Goal: Transaction & Acquisition: Purchase product/service

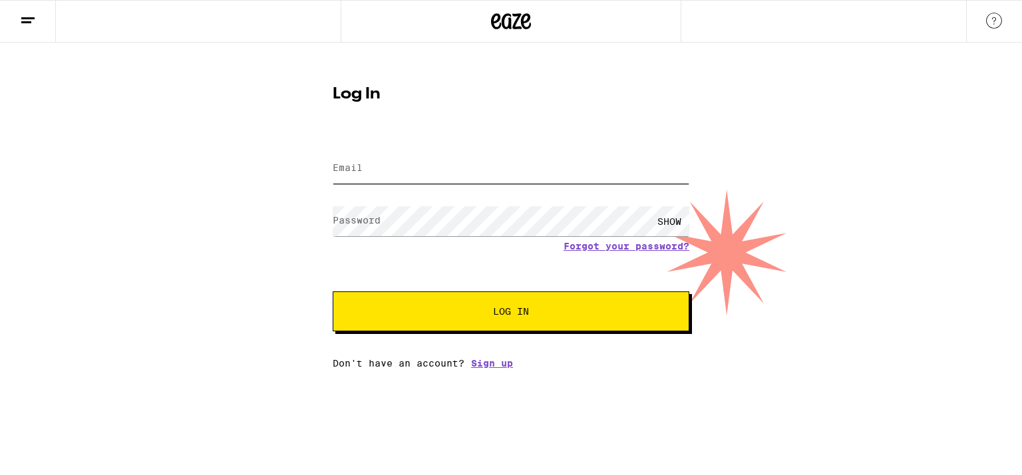
type input "[EMAIL_ADDRESS][DOMAIN_NAME]"
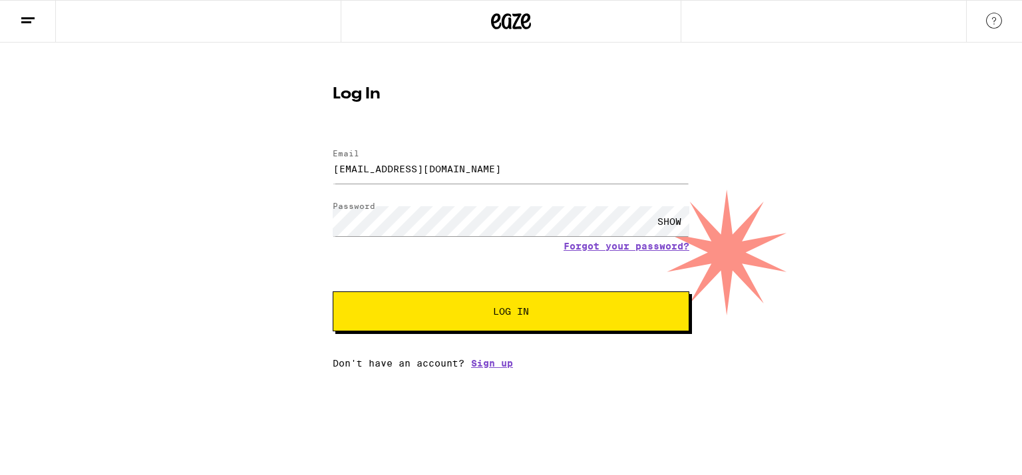
click at [415, 307] on button "Log In" at bounding box center [511, 311] width 357 height 40
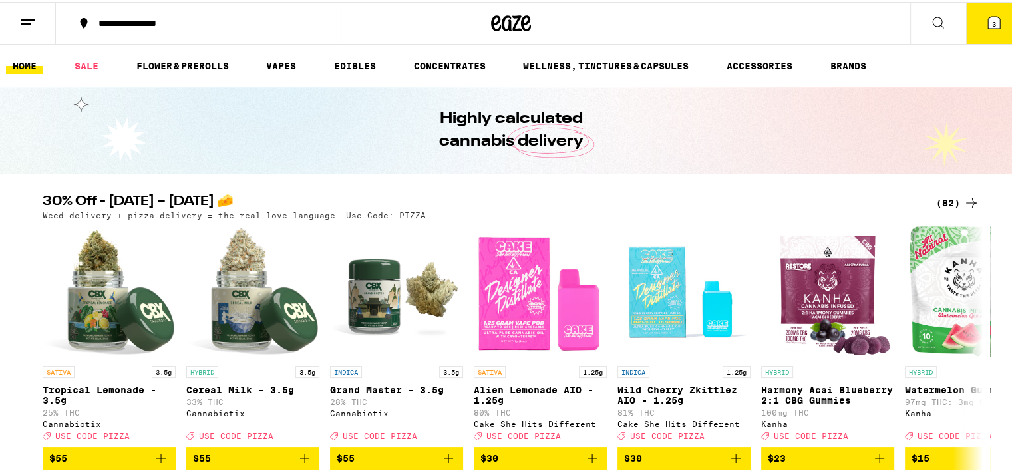
click at [986, 13] on icon at bounding box center [994, 21] width 16 height 16
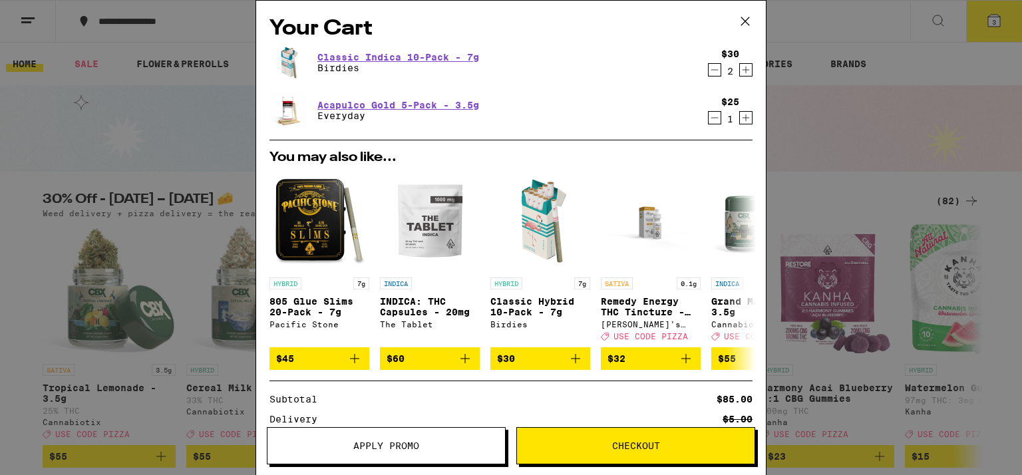
click at [709, 113] on icon "Decrement" at bounding box center [715, 118] width 12 height 16
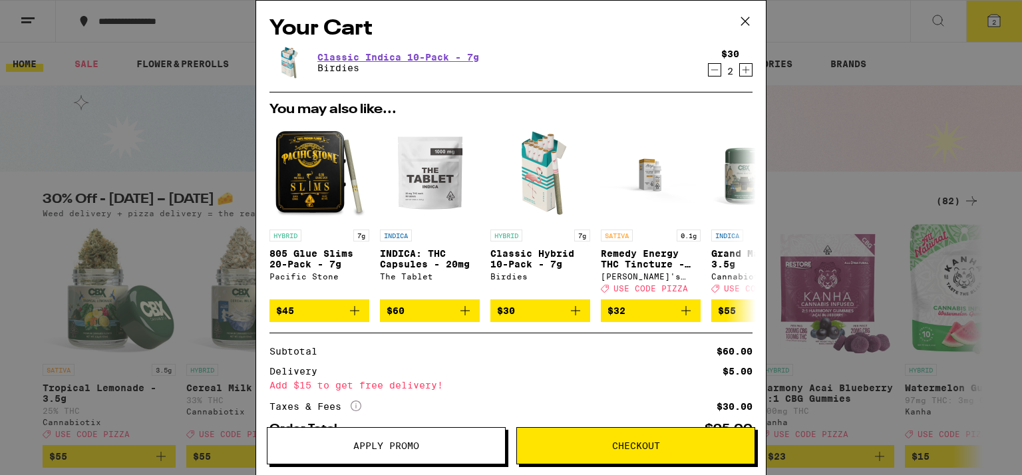
scroll to position [67, 0]
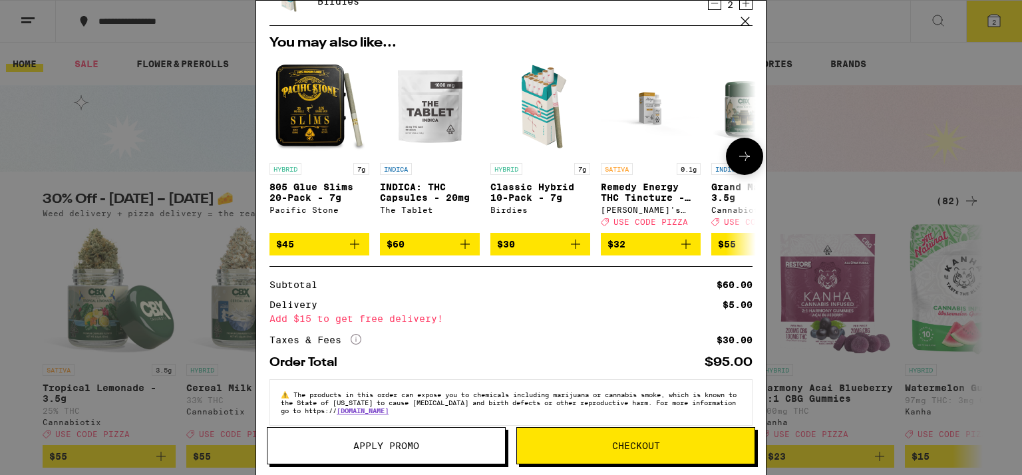
click at [737, 154] on icon at bounding box center [745, 156] width 16 height 16
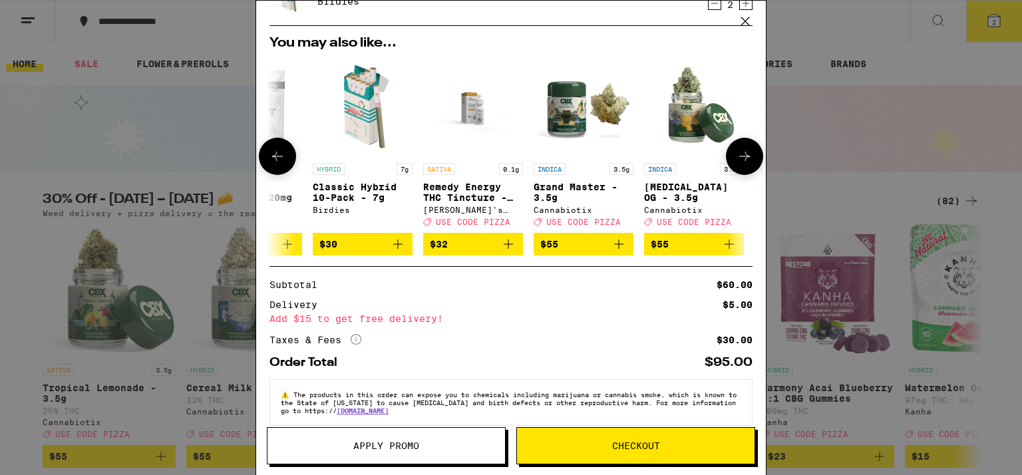
scroll to position [0, 327]
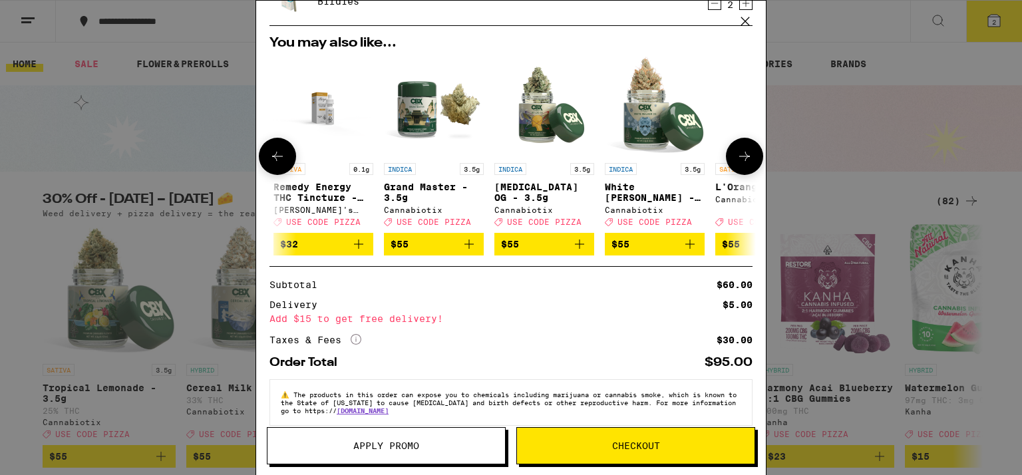
click at [737, 154] on icon at bounding box center [745, 156] width 16 height 16
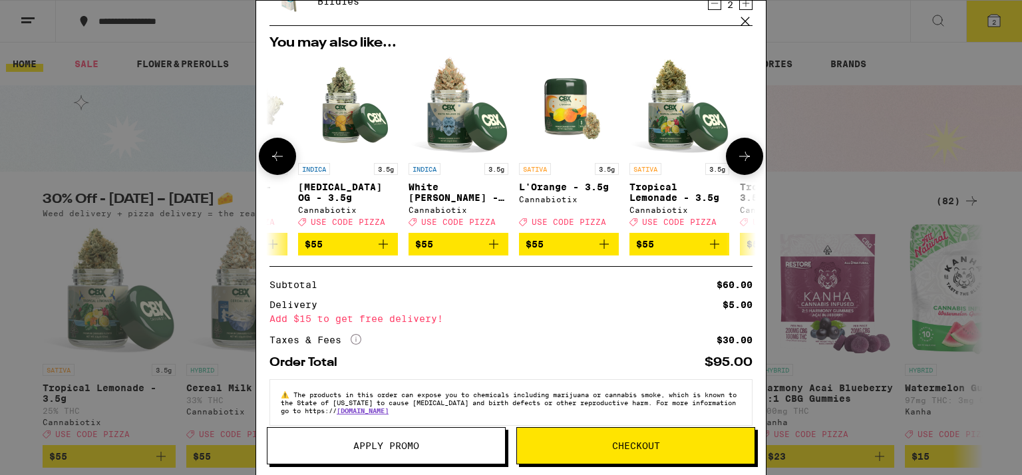
scroll to position [0, 631]
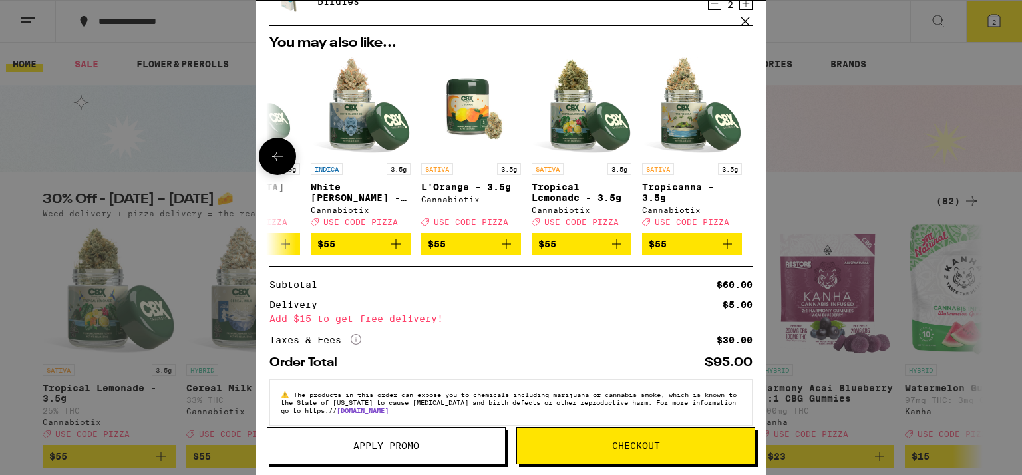
click at [271, 152] on icon at bounding box center [277, 156] width 16 height 16
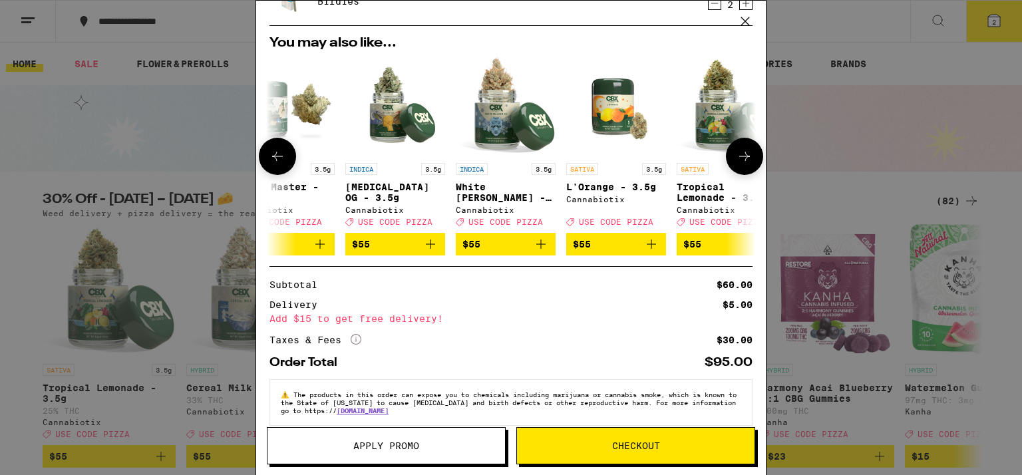
scroll to position [0, 303]
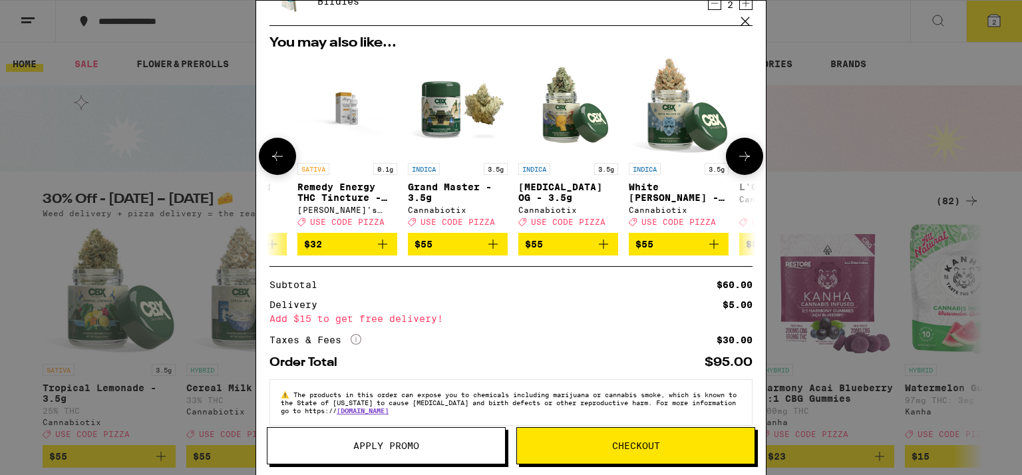
click at [271, 152] on icon at bounding box center [277, 156] width 16 height 16
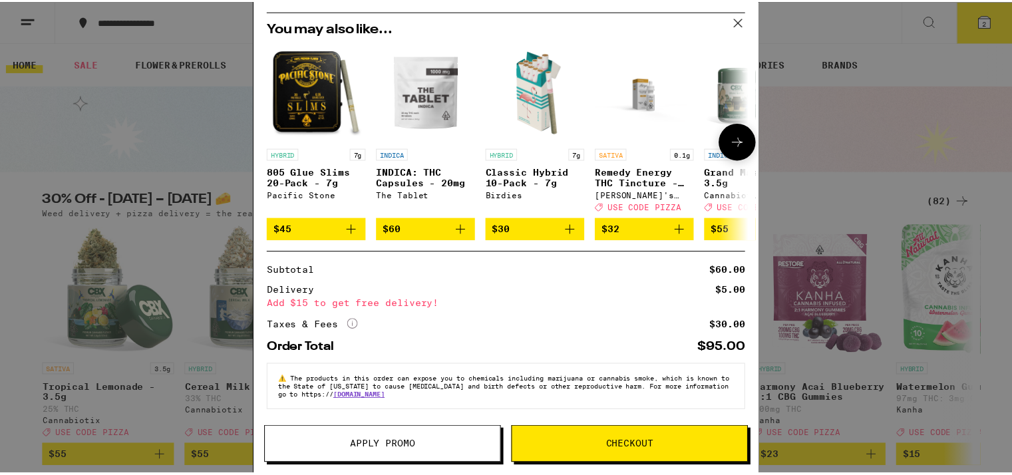
scroll to position [23, 0]
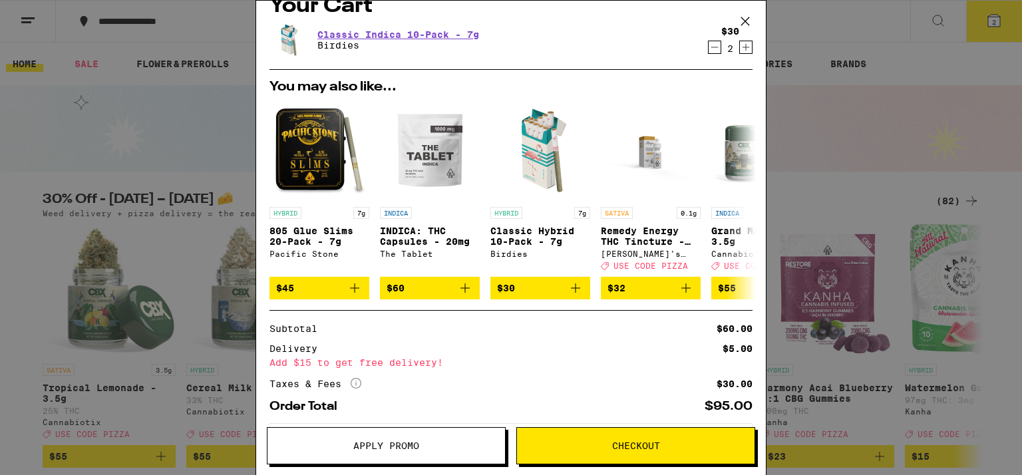
click at [749, 20] on icon at bounding box center [745, 21] width 20 height 20
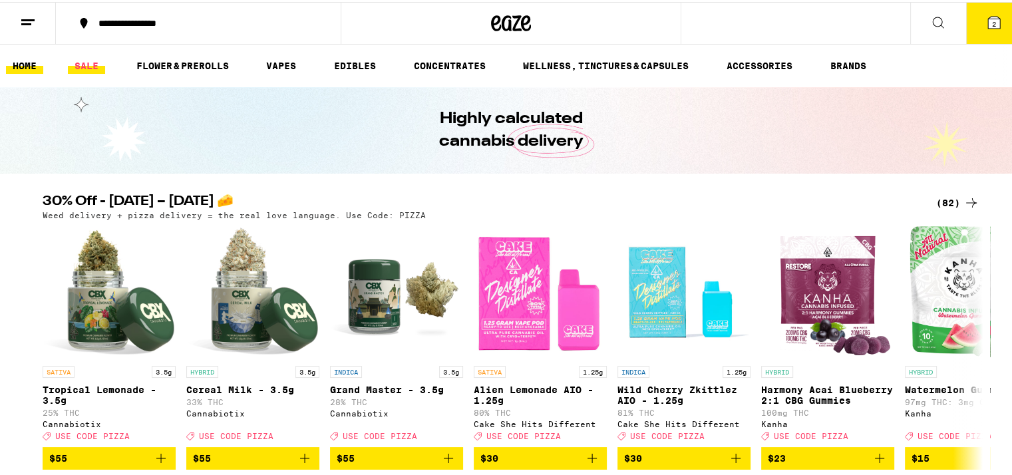
click at [92, 59] on link "SALE" at bounding box center [86, 64] width 37 height 16
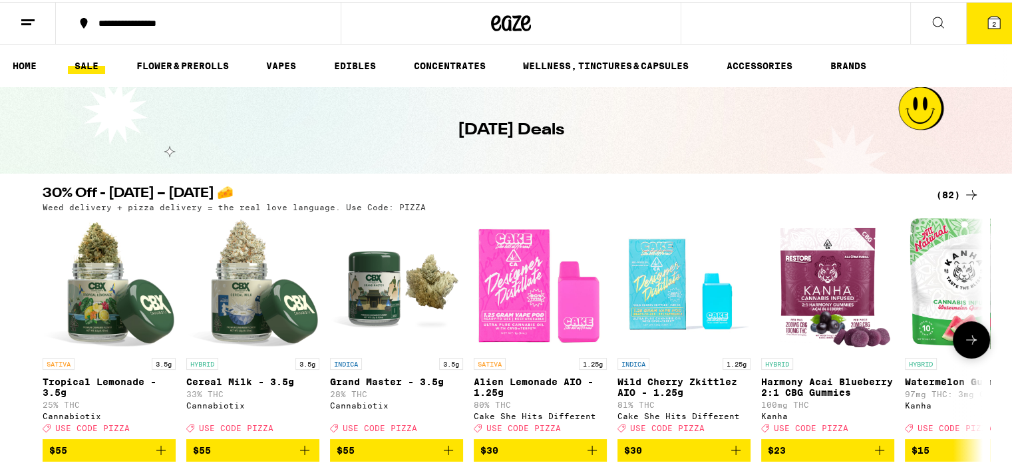
click at [970, 338] on icon at bounding box center [971, 338] width 16 height 16
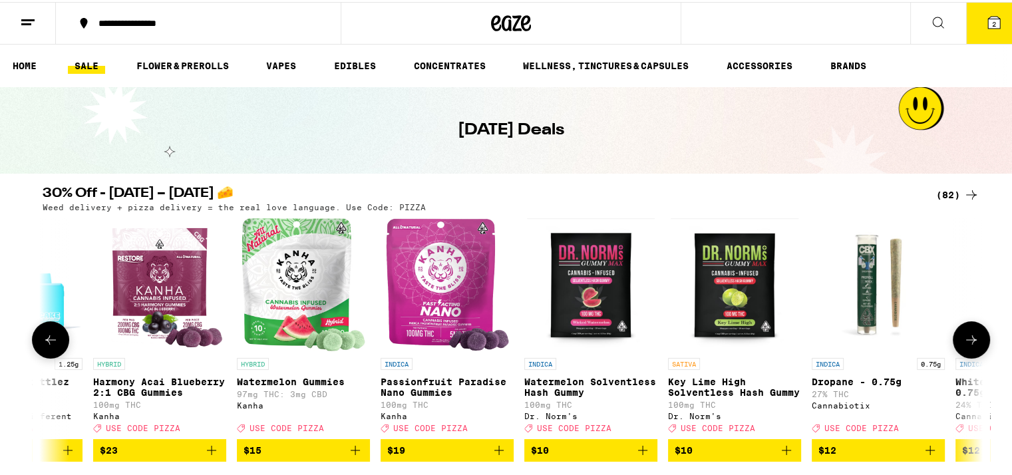
scroll to position [0, 792]
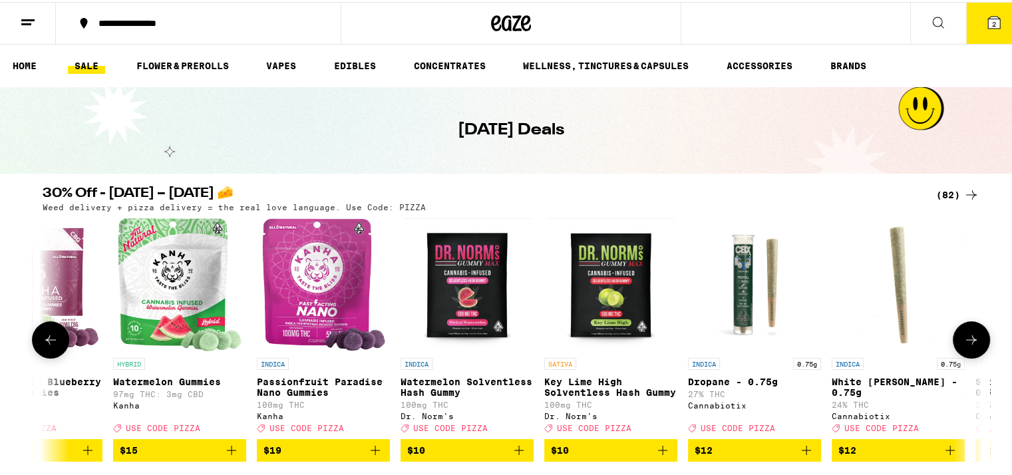
click at [970, 338] on icon at bounding box center [971, 338] width 16 height 16
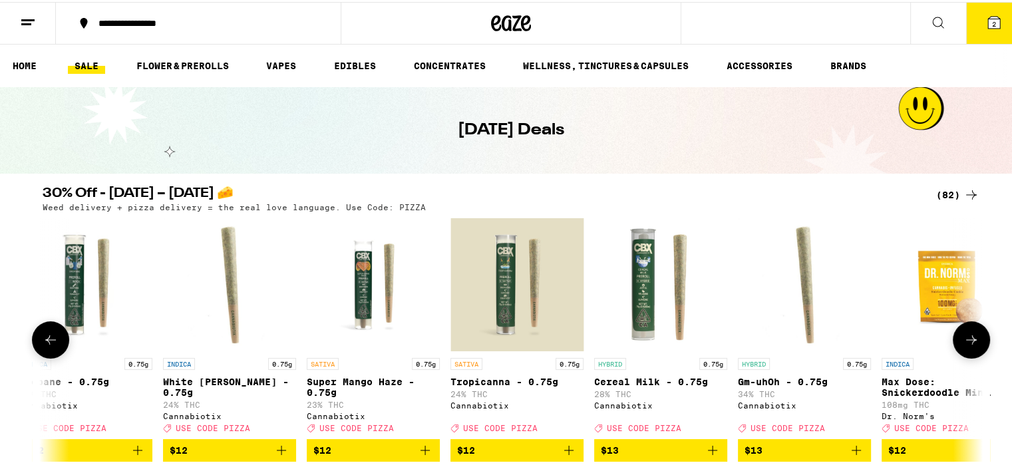
scroll to position [0, 1584]
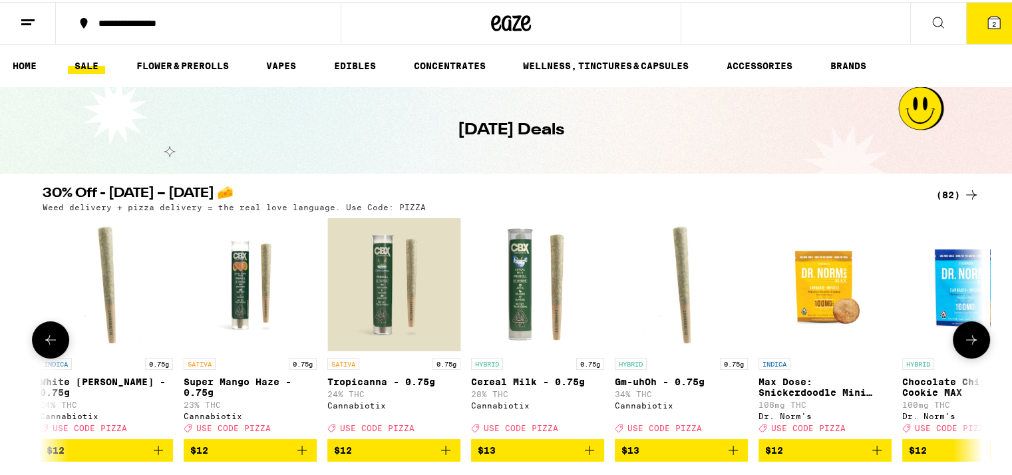
click at [970, 338] on icon at bounding box center [971, 338] width 16 height 16
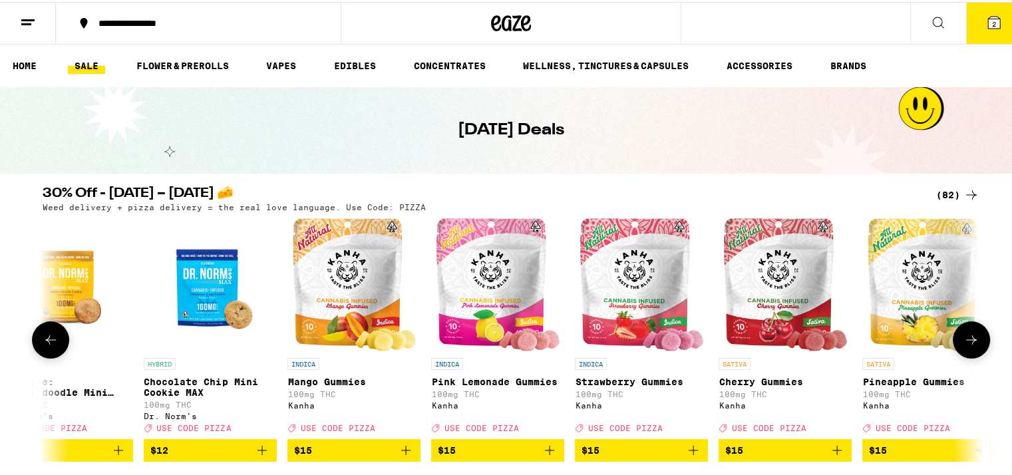
scroll to position [0, 2376]
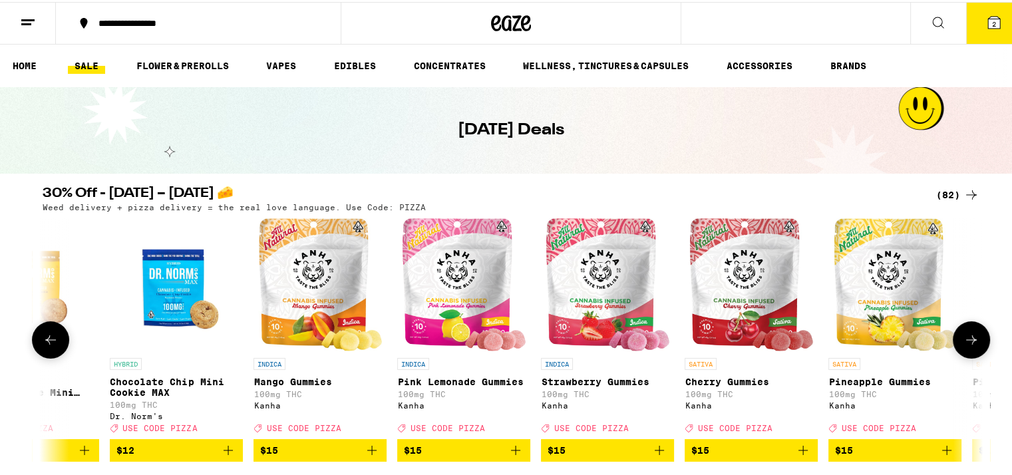
click at [970, 338] on icon at bounding box center [971, 338] width 16 height 16
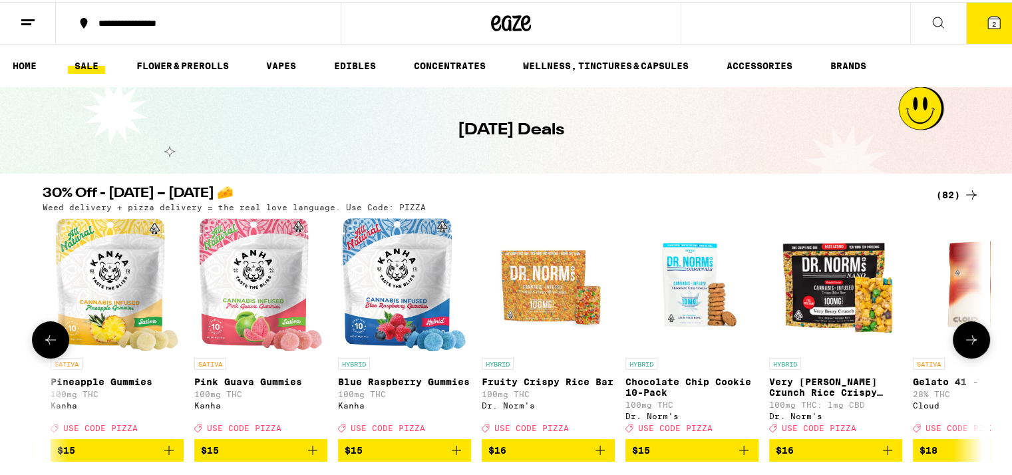
scroll to position [0, 3168]
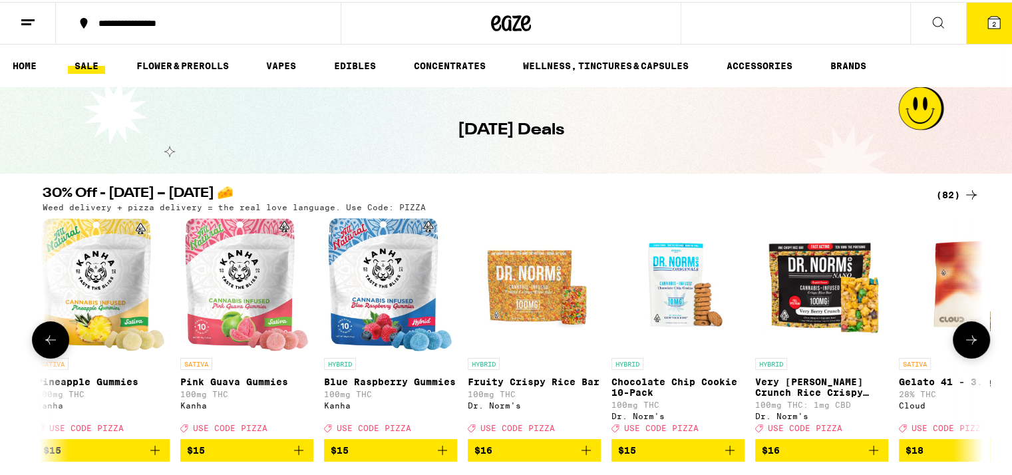
click at [965, 339] on icon at bounding box center [971, 338] width 16 height 16
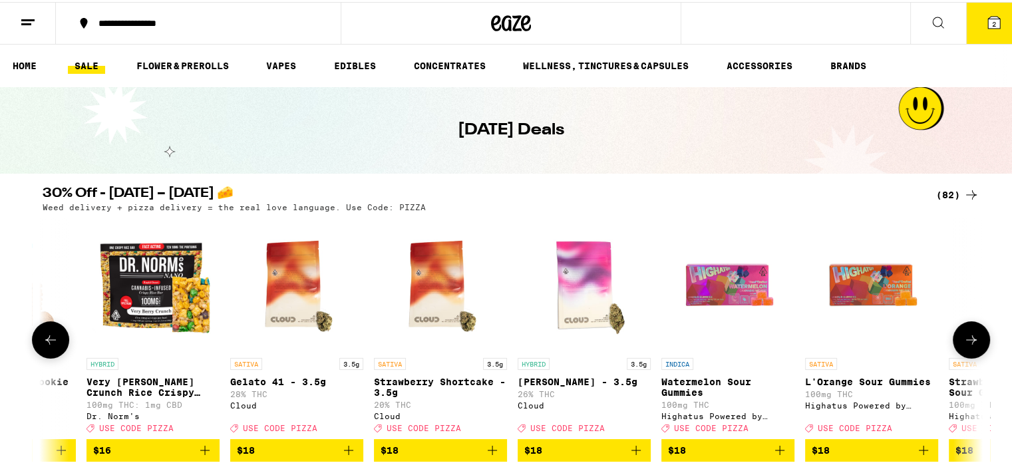
scroll to position [0, 3960]
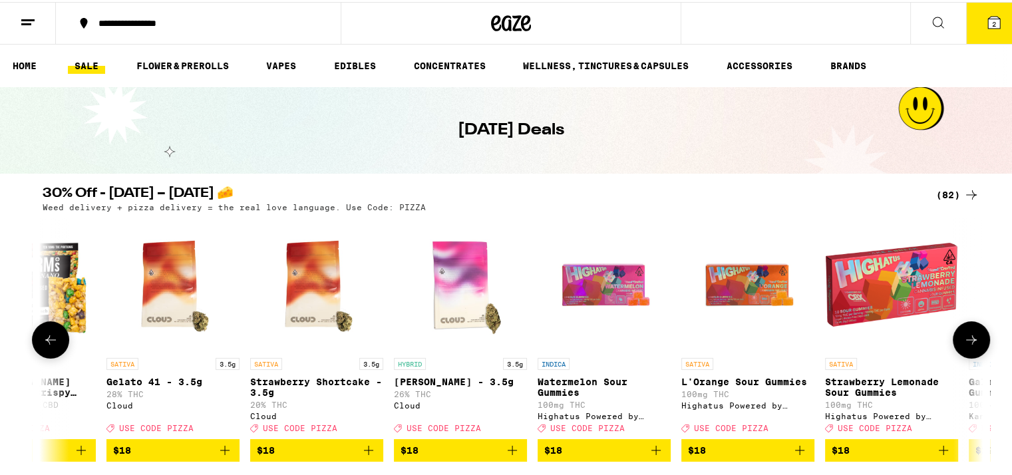
click at [965, 339] on icon at bounding box center [971, 338] width 16 height 16
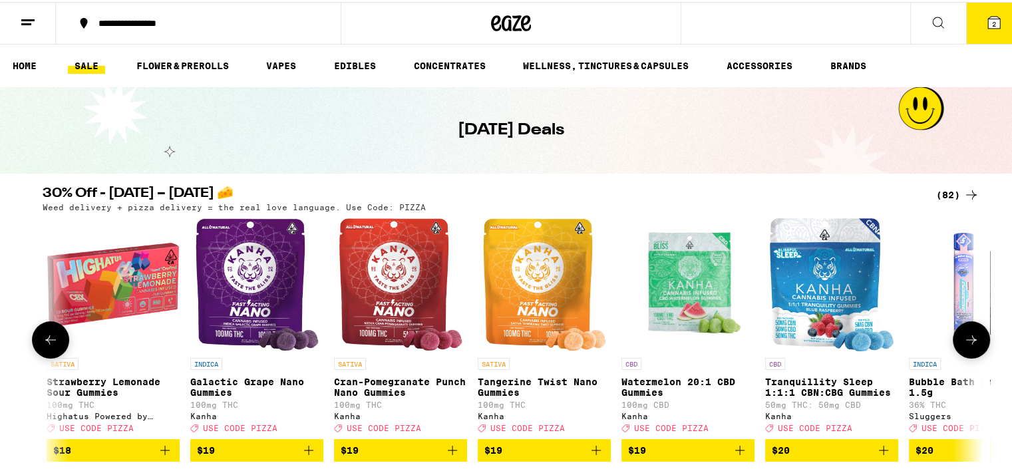
scroll to position [0, 4752]
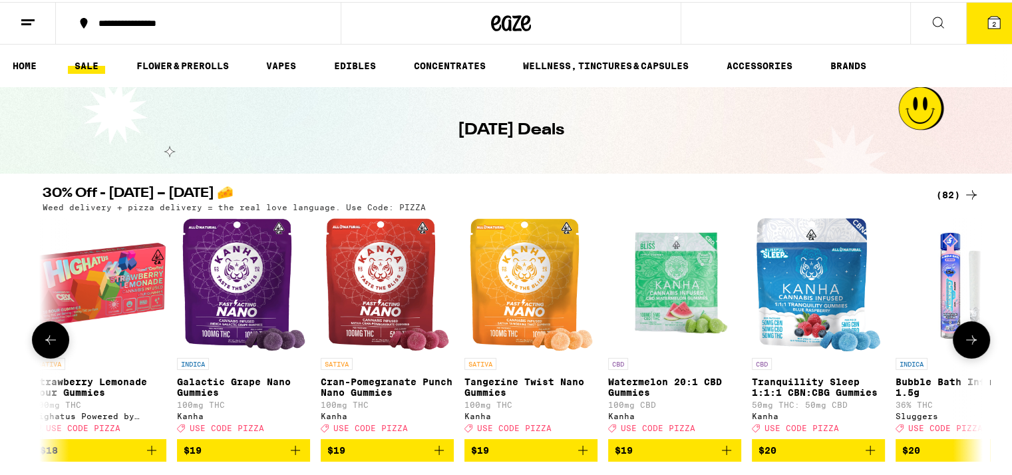
click at [965, 339] on icon at bounding box center [971, 338] width 16 height 16
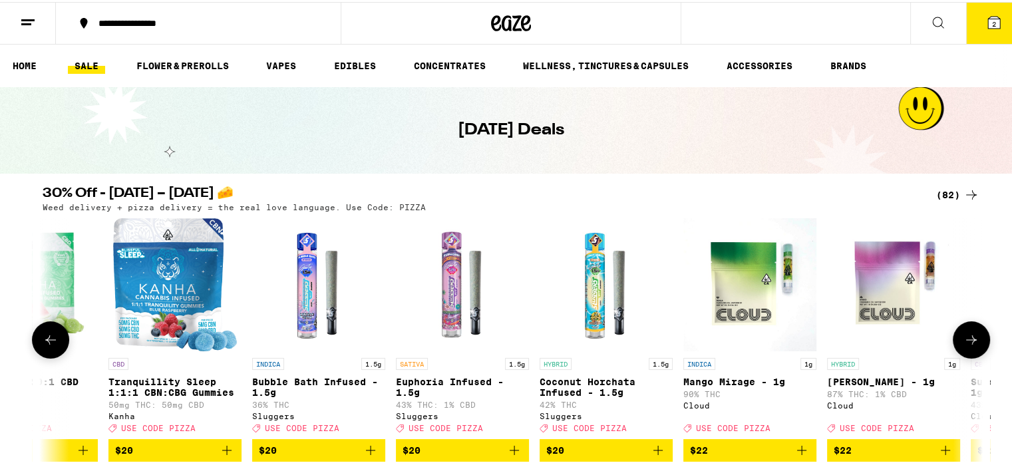
scroll to position [0, 5544]
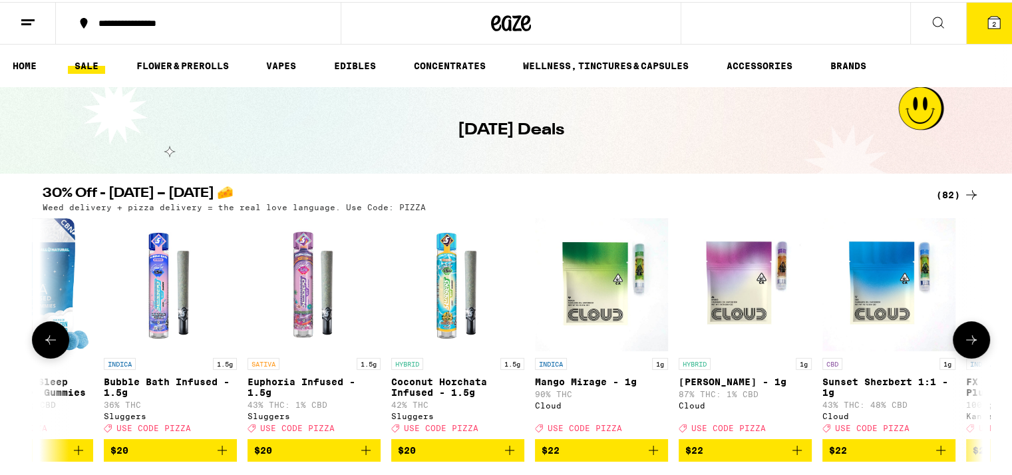
click at [963, 339] on icon at bounding box center [971, 338] width 16 height 16
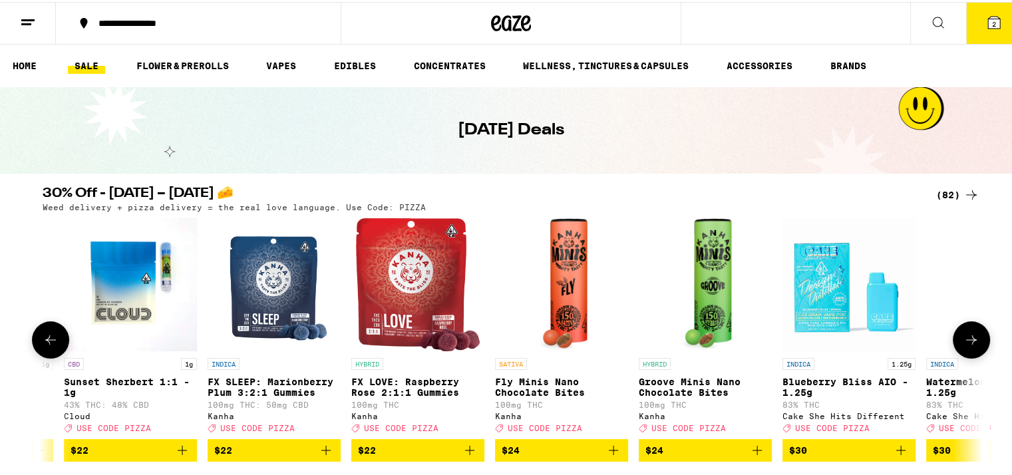
scroll to position [0, 6336]
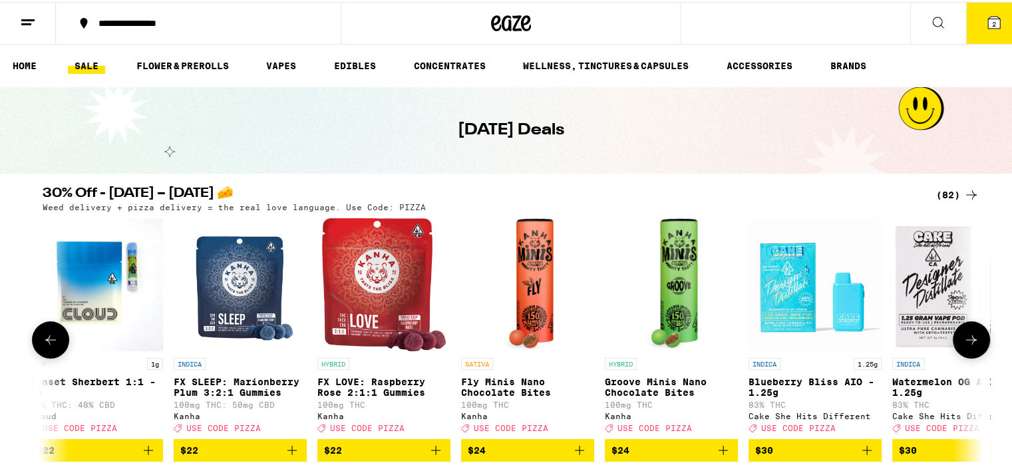
click at [963, 339] on icon at bounding box center [971, 338] width 16 height 16
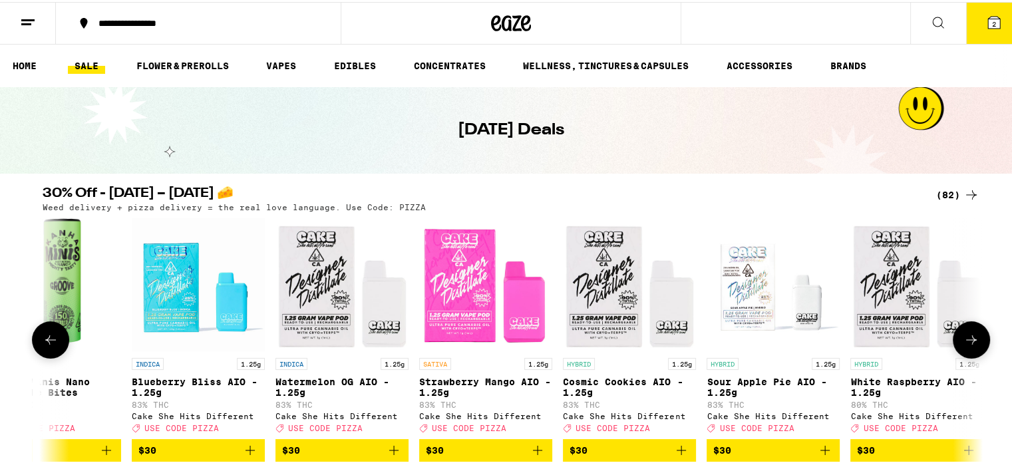
scroll to position [0, 7128]
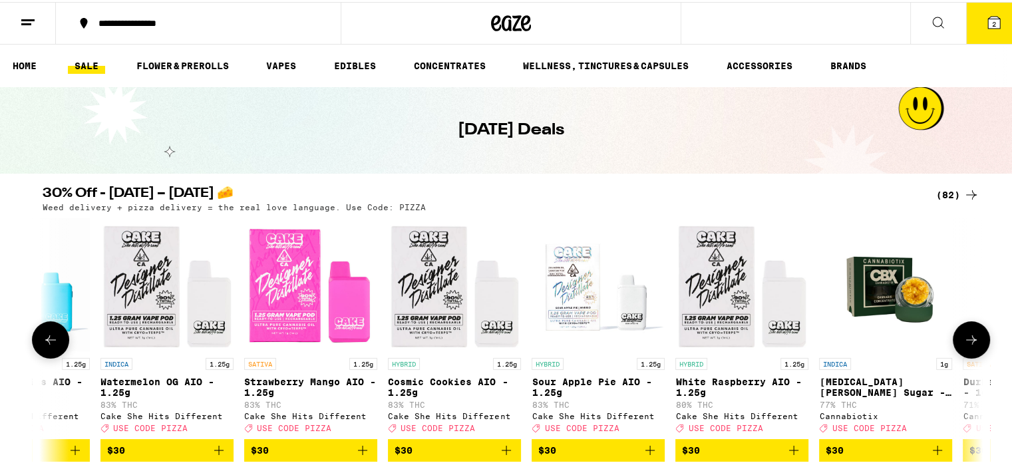
click at [977, 337] on button at bounding box center [971, 337] width 37 height 37
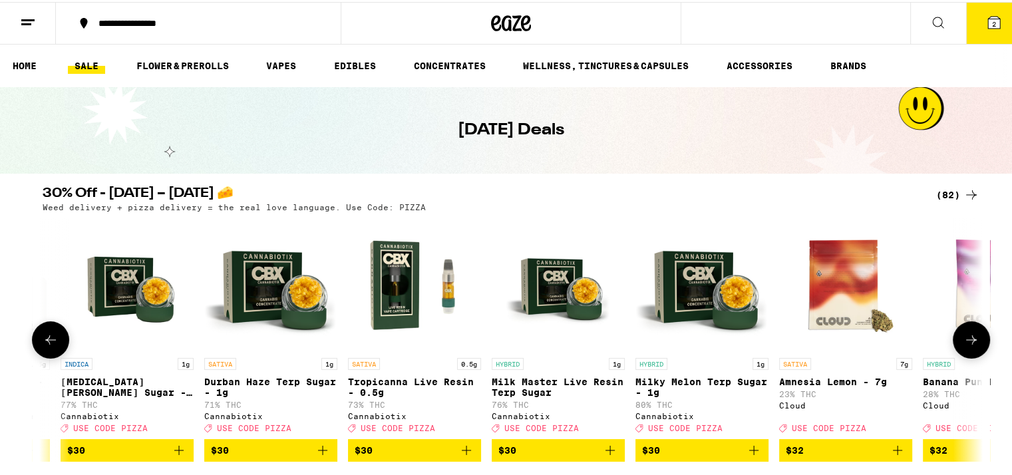
scroll to position [0, 7921]
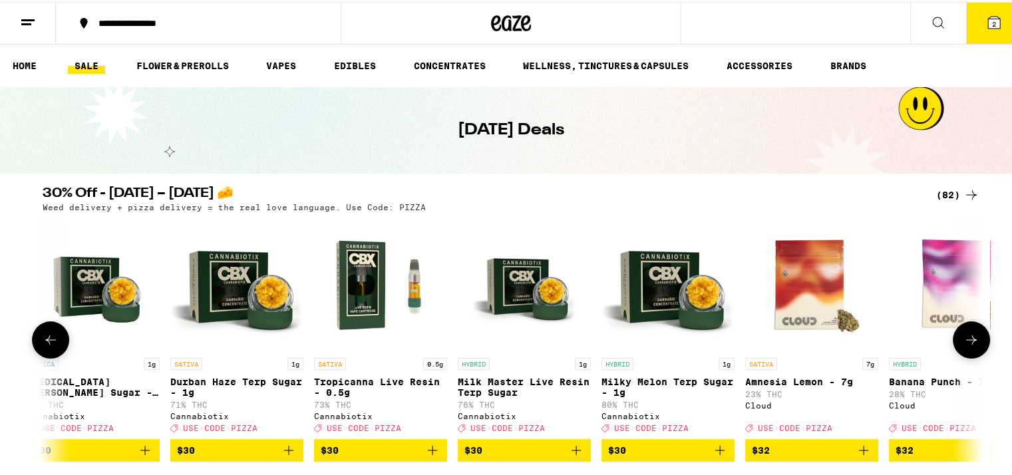
click at [975, 337] on button at bounding box center [971, 337] width 37 height 37
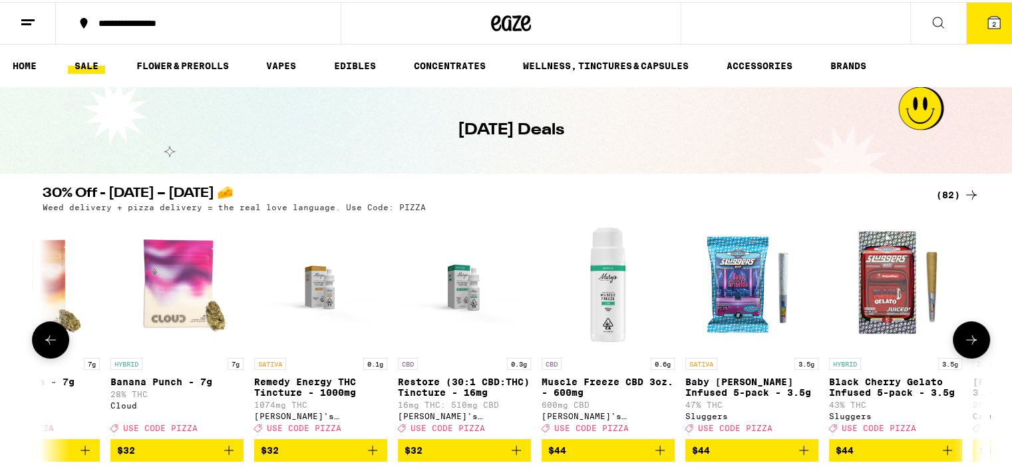
scroll to position [0, 8713]
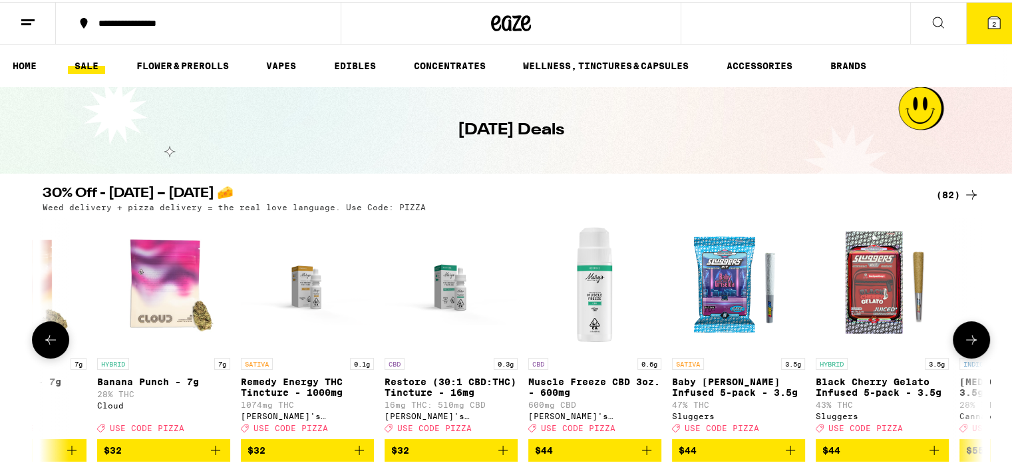
click at [975, 337] on button at bounding box center [971, 337] width 37 height 37
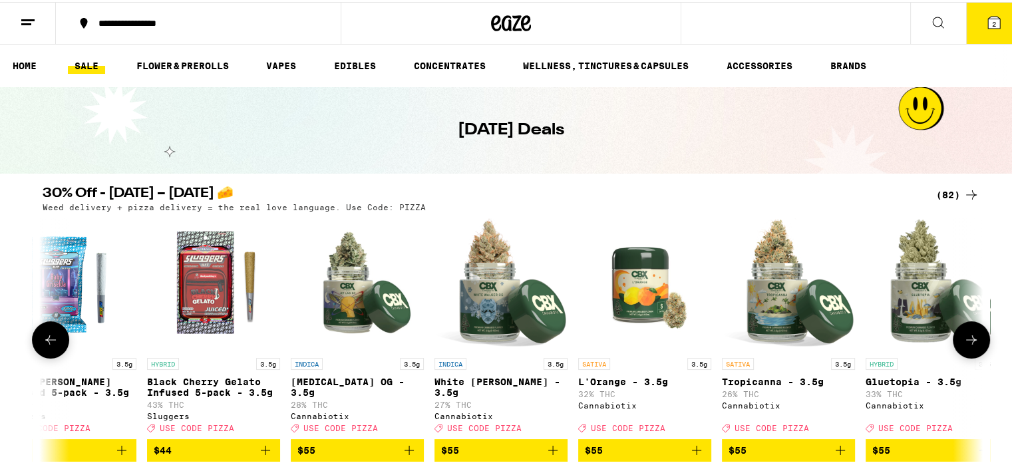
scroll to position [0, 9504]
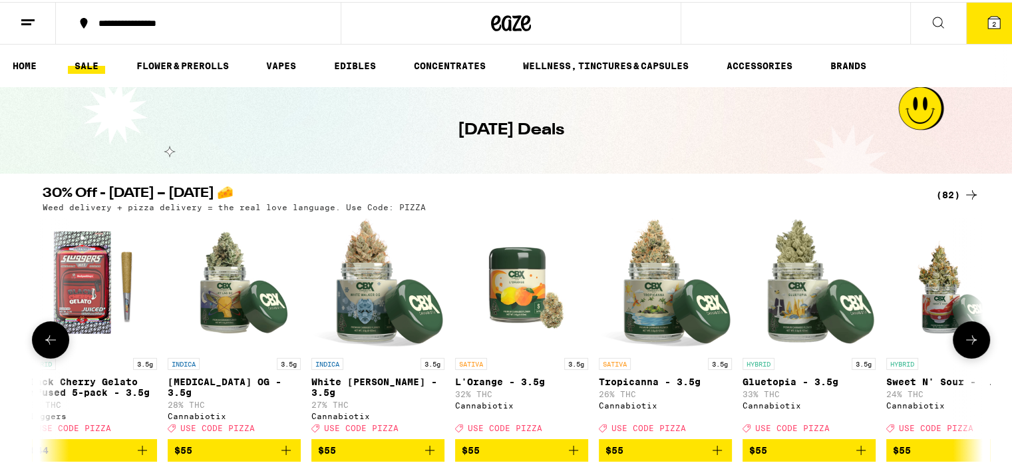
click at [975, 337] on button at bounding box center [971, 337] width 37 height 37
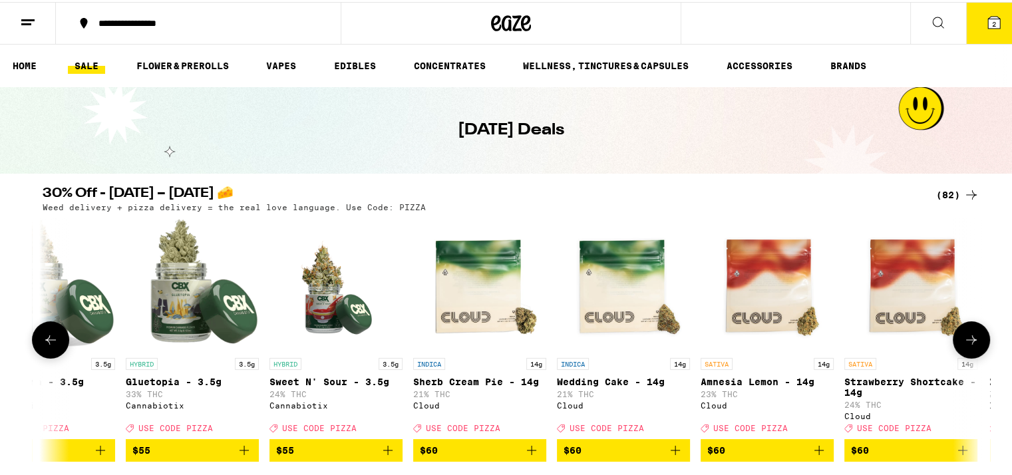
scroll to position [0, 10297]
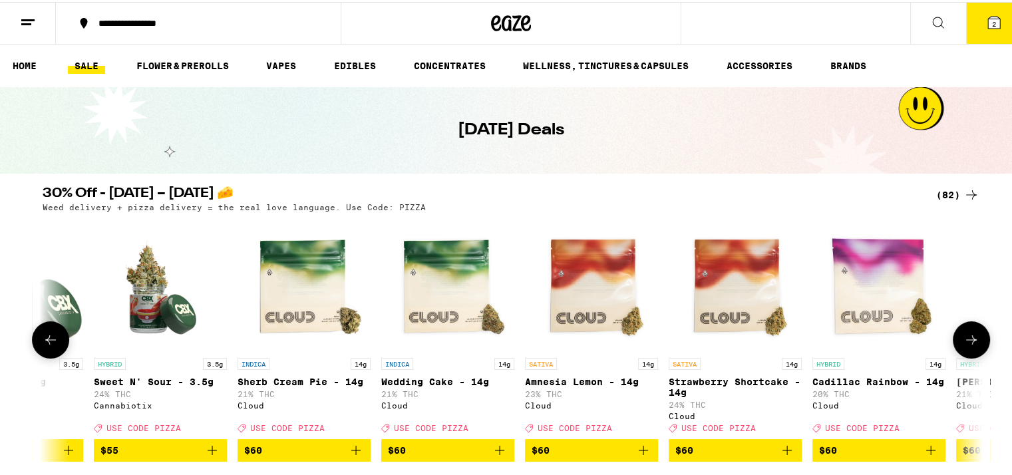
click at [975, 337] on button at bounding box center [971, 337] width 37 height 37
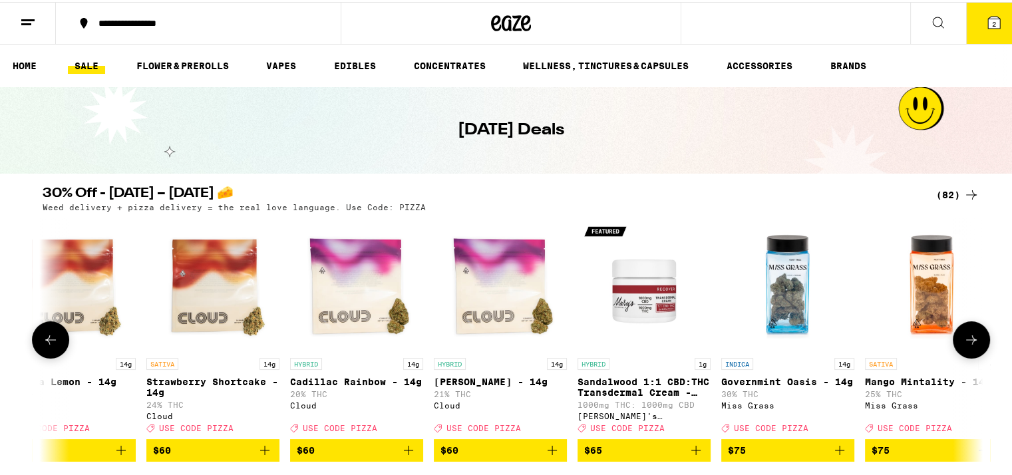
scroll to position [0, 10848]
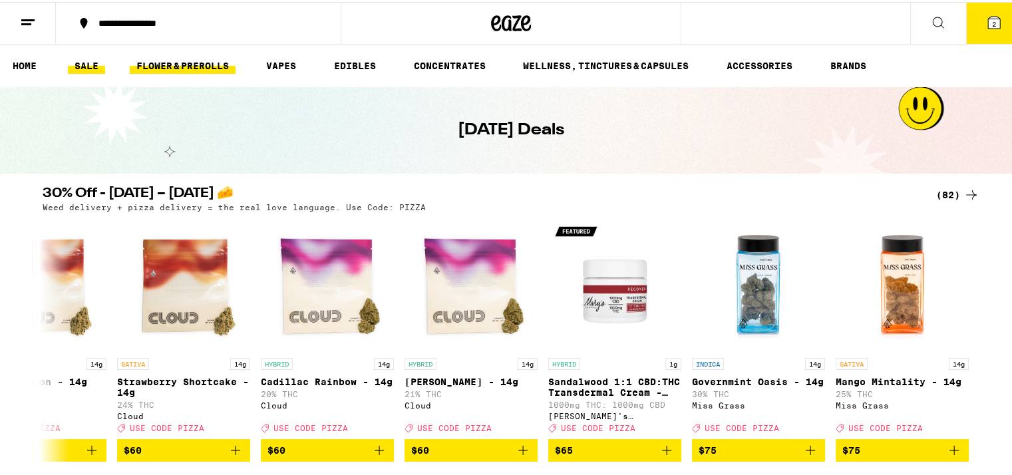
click at [196, 61] on link "FLOWER & PREROLLS" at bounding box center [183, 64] width 106 height 16
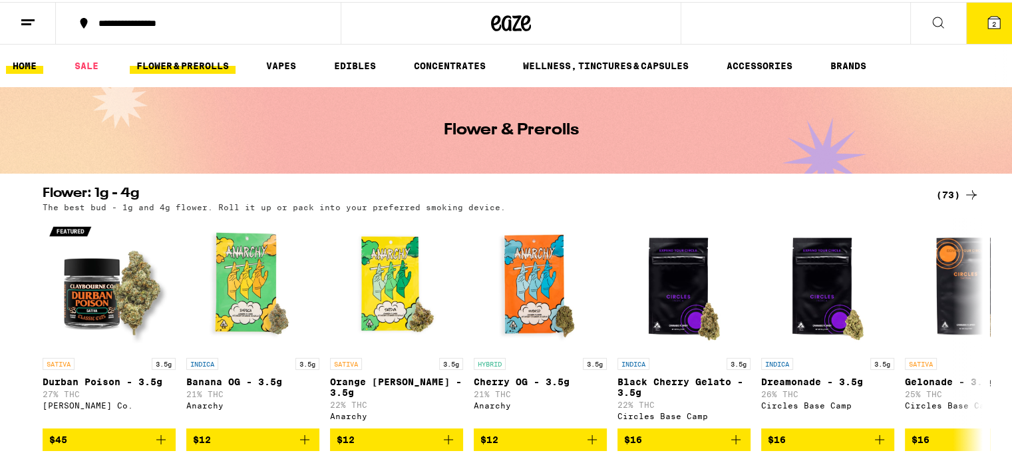
click at [23, 61] on link "HOME" at bounding box center [24, 64] width 37 height 16
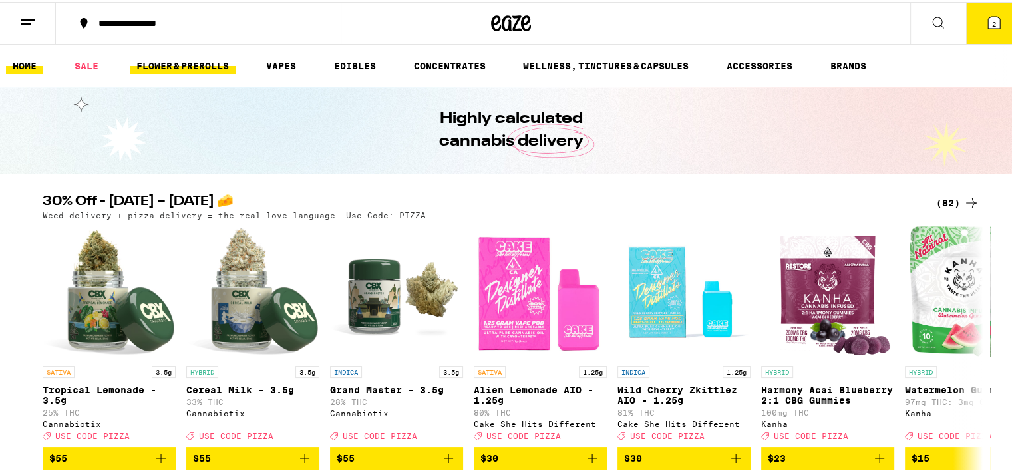
click at [211, 57] on link "FLOWER & PREROLLS" at bounding box center [183, 64] width 106 height 16
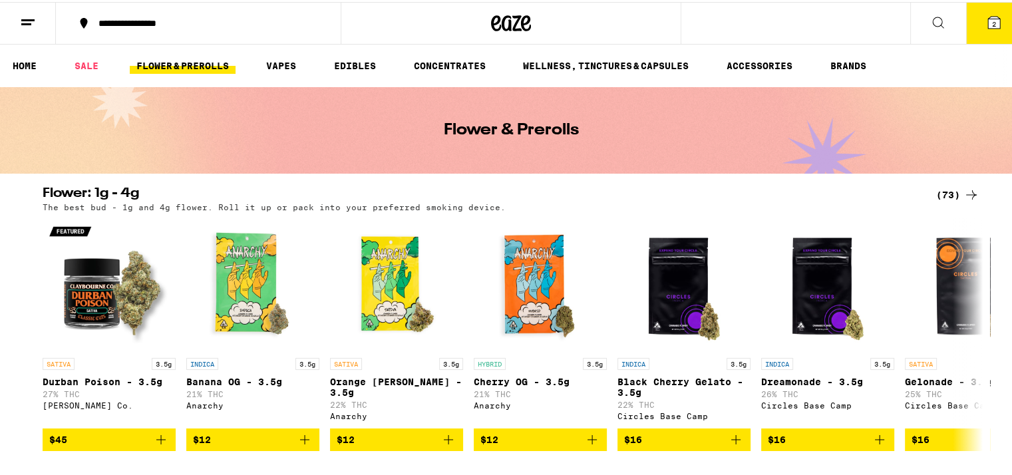
click at [27, 18] on line at bounding box center [27, 18] width 13 height 0
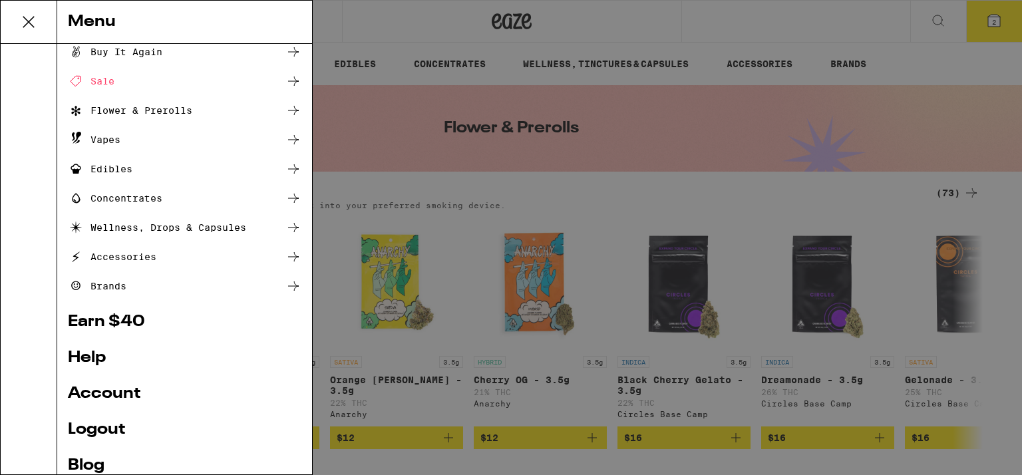
scroll to position [33, 0]
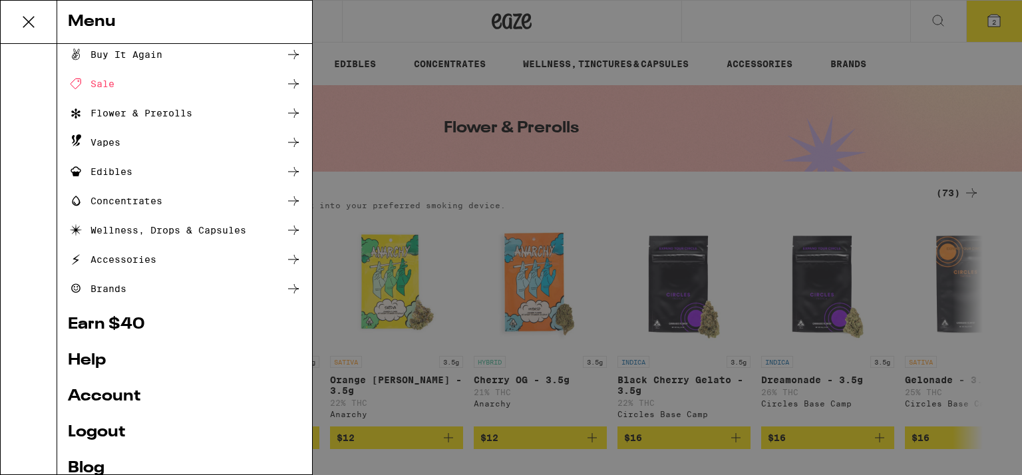
click at [181, 106] on div "Flower & Prerolls" at bounding box center [130, 113] width 124 height 16
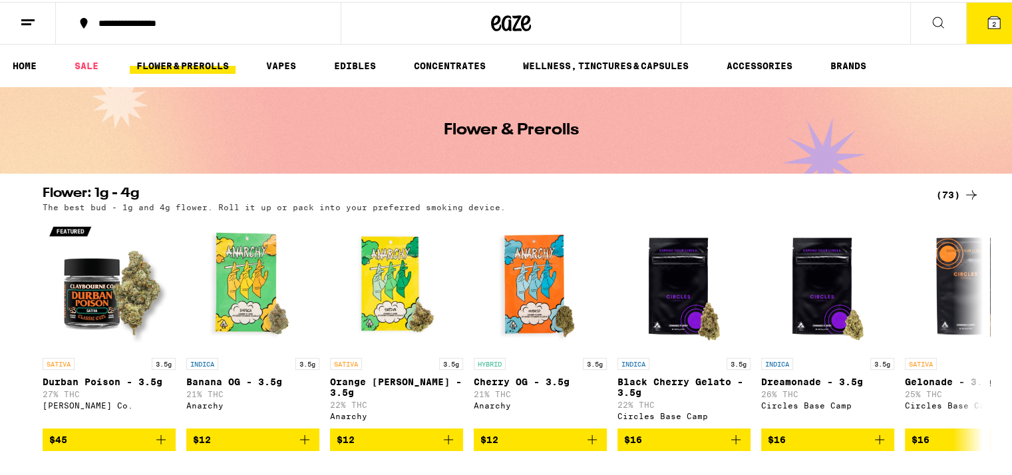
click at [931, 17] on icon at bounding box center [938, 21] width 16 height 16
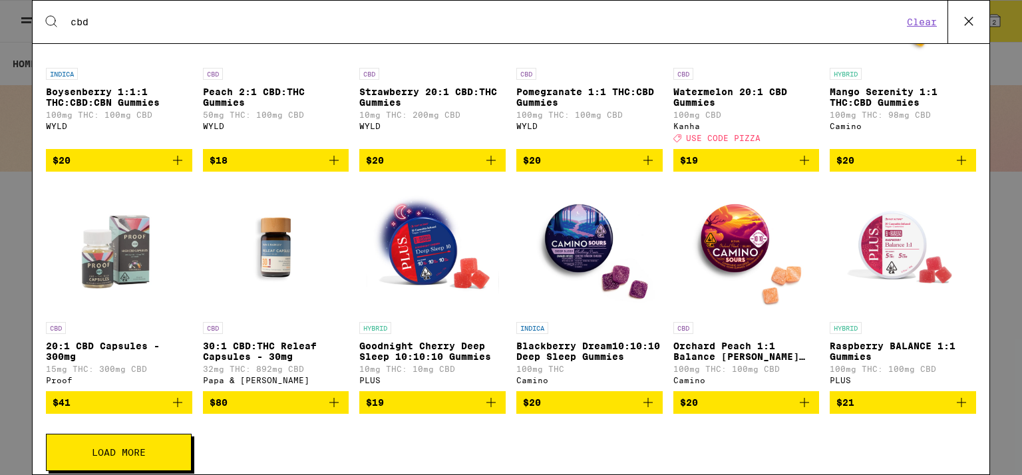
scroll to position [466, 0]
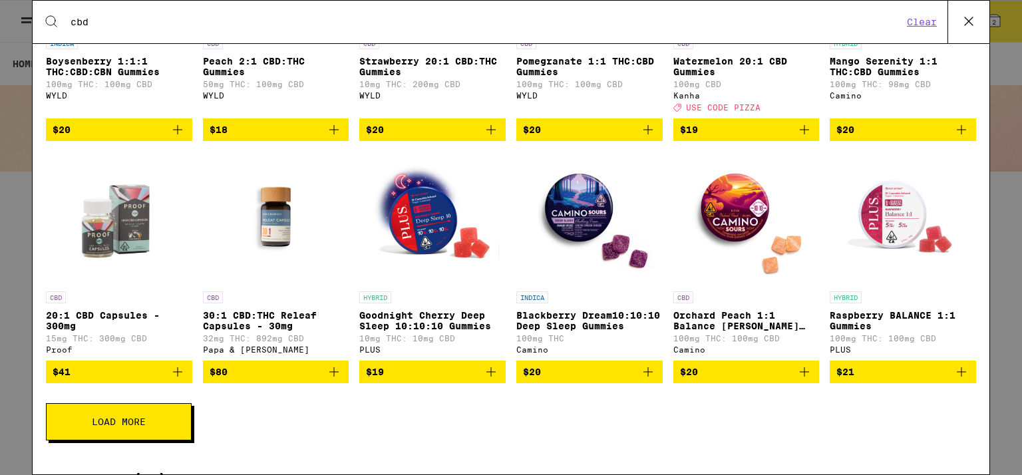
type input "cbd"
click at [136, 427] on span "Load More" at bounding box center [119, 421] width 54 height 9
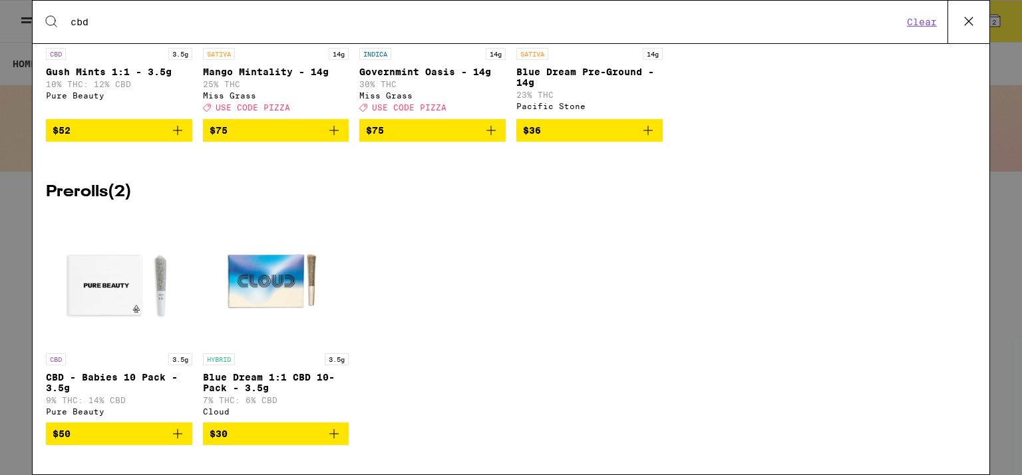
scroll to position [3061, 0]
click at [154, 291] on img "Open page for CBD - Babies 10 Pack - 3.5g from Pure Beauty" at bounding box center [119, 280] width 133 height 133
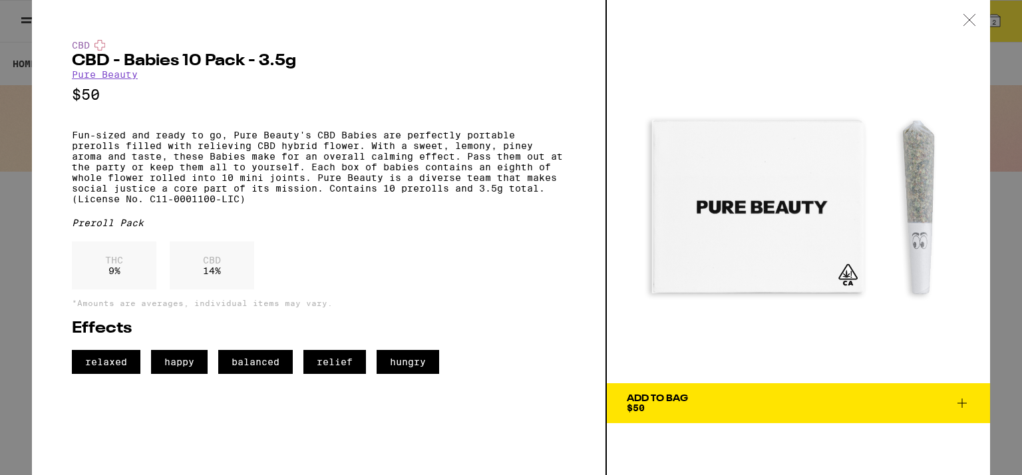
click at [975, 17] on icon at bounding box center [969, 20] width 13 height 12
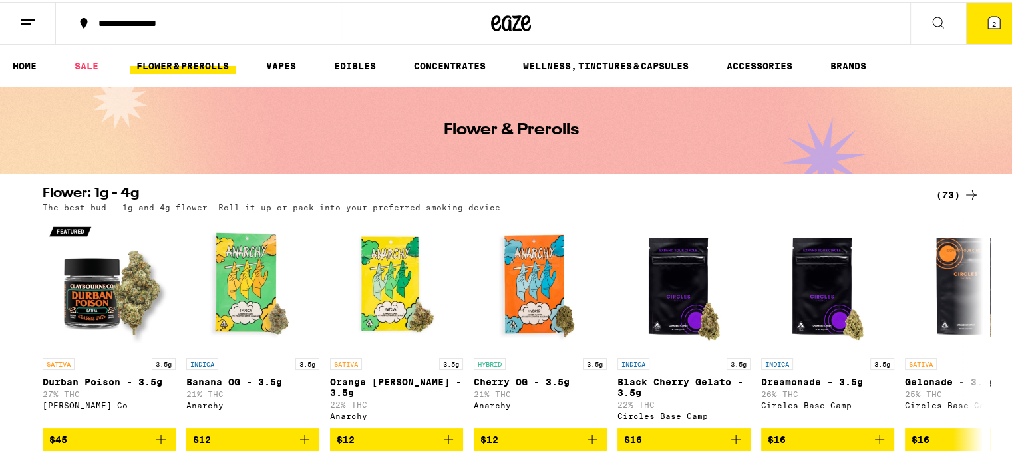
click at [988, 15] on icon at bounding box center [994, 21] width 12 height 12
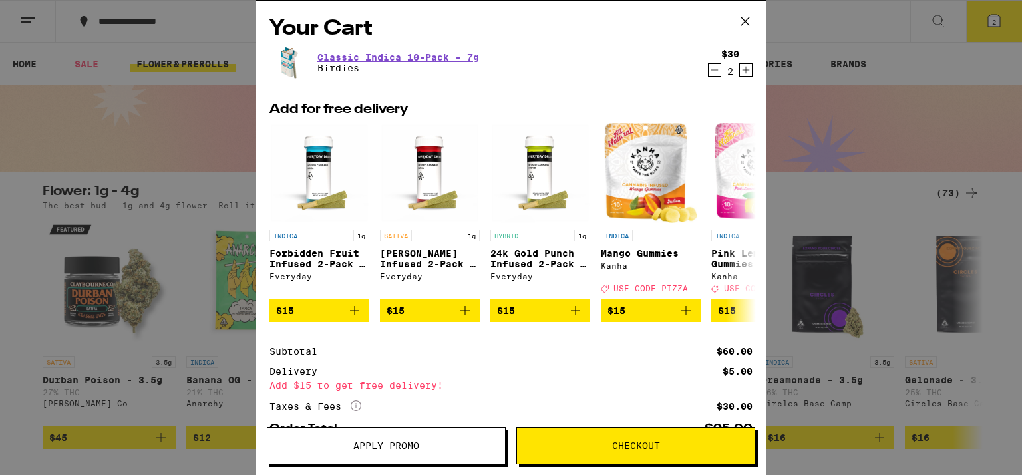
click at [749, 16] on icon at bounding box center [745, 21] width 20 height 20
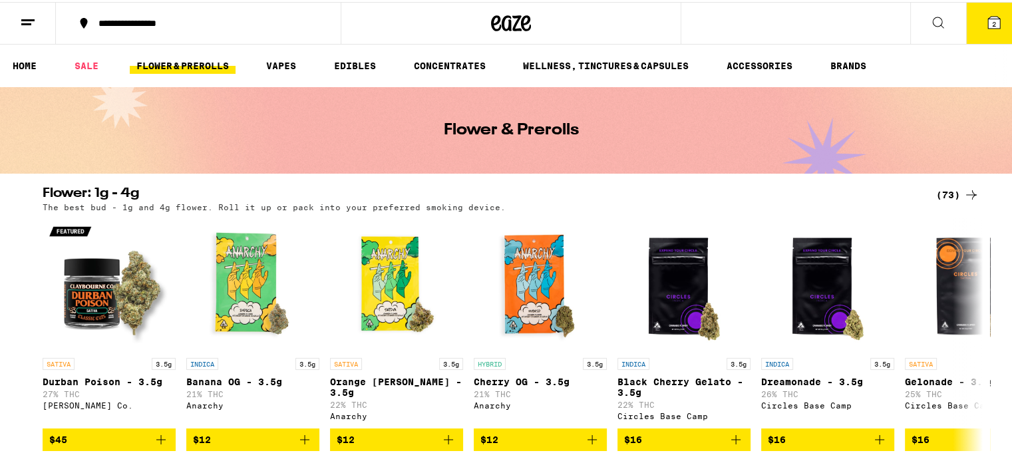
click at [934, 17] on icon at bounding box center [938, 21] width 16 height 16
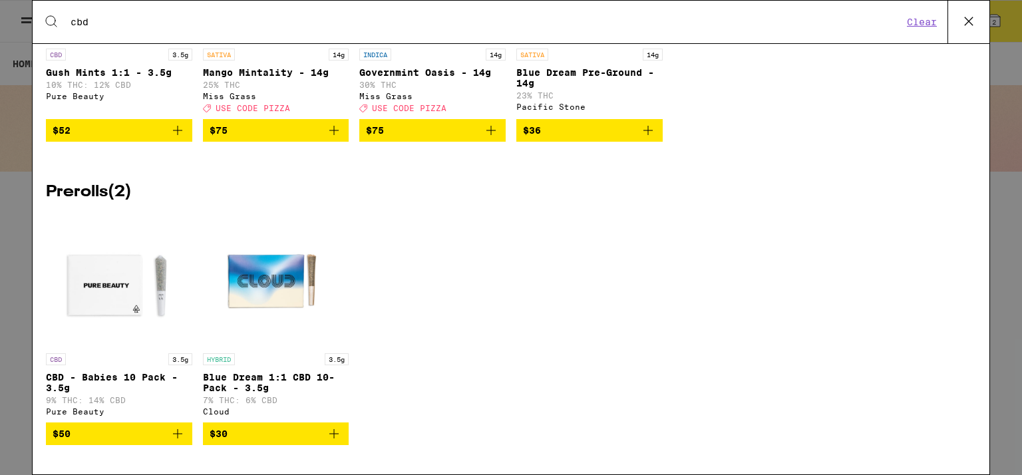
scroll to position [2528, 0]
click at [246, 269] on img "Open page for Blue Dream 1:1 CBD 10-Pack - 3.5g from Cloud" at bounding box center [275, 280] width 133 height 133
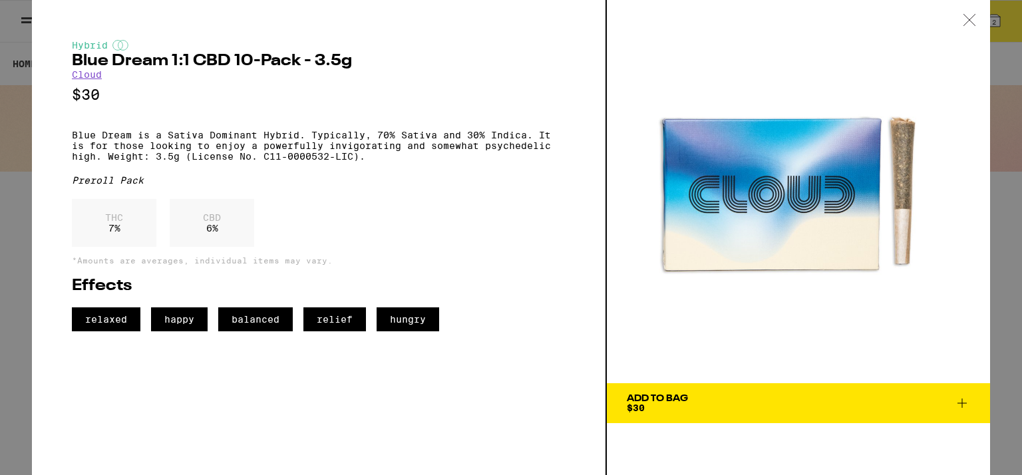
click at [969, 14] on icon at bounding box center [969, 20] width 13 height 12
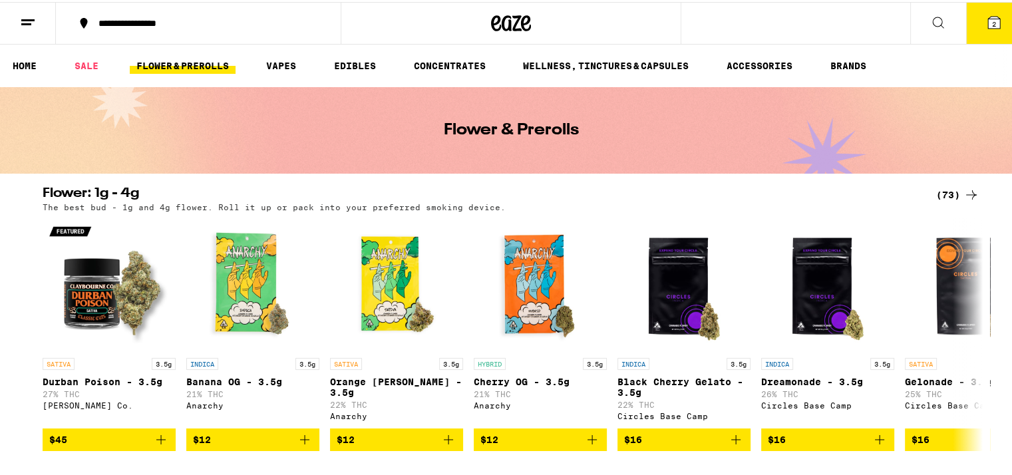
click at [992, 18] on span "2" at bounding box center [994, 22] width 4 height 8
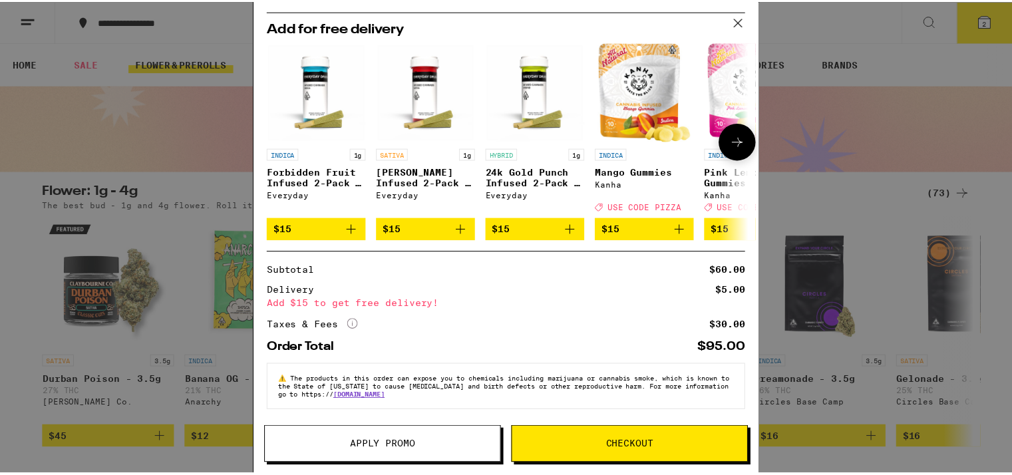
scroll to position [89, 0]
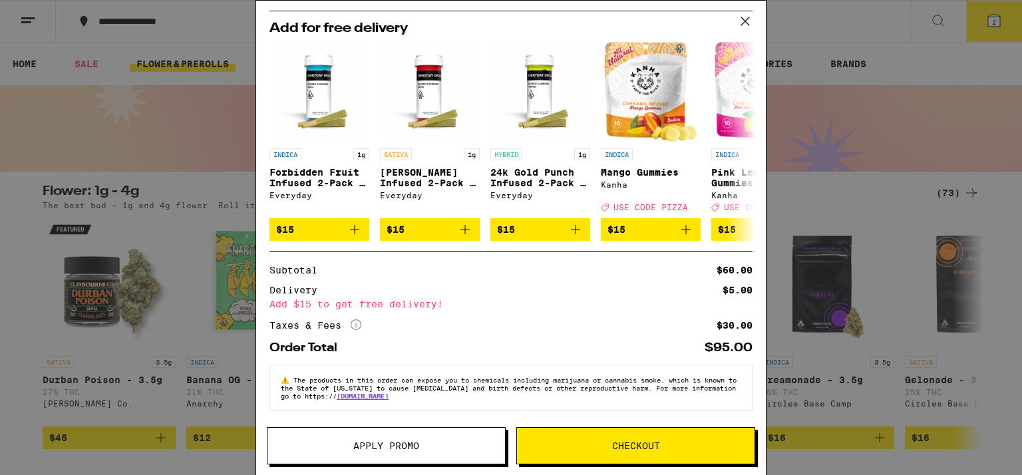
click at [747, 19] on icon at bounding box center [745, 21] width 8 height 8
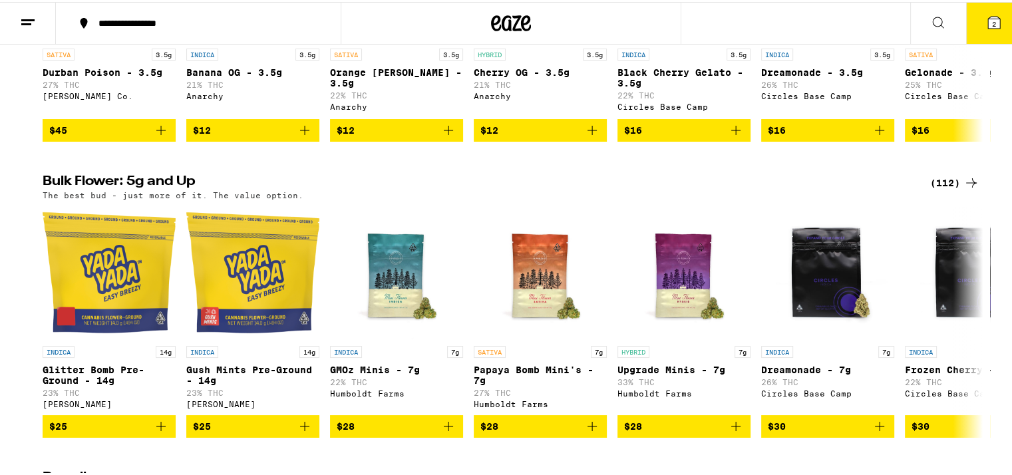
scroll to position [333, 0]
